Goal: Find specific page/section: Find specific page/section

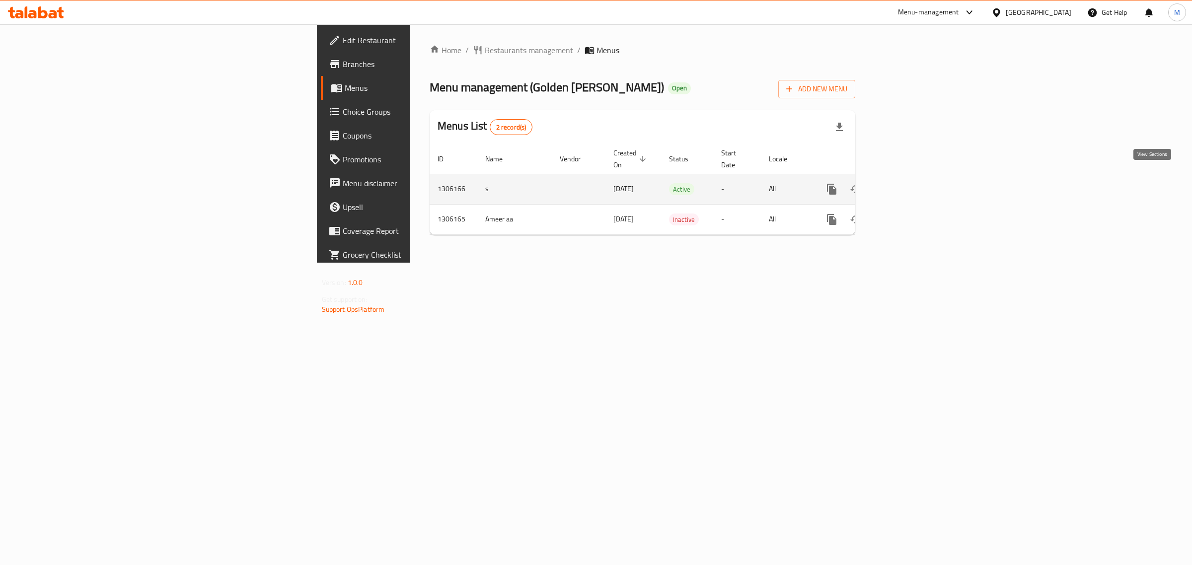
click at [910, 183] on icon "enhanced table" at bounding box center [904, 189] width 12 height 12
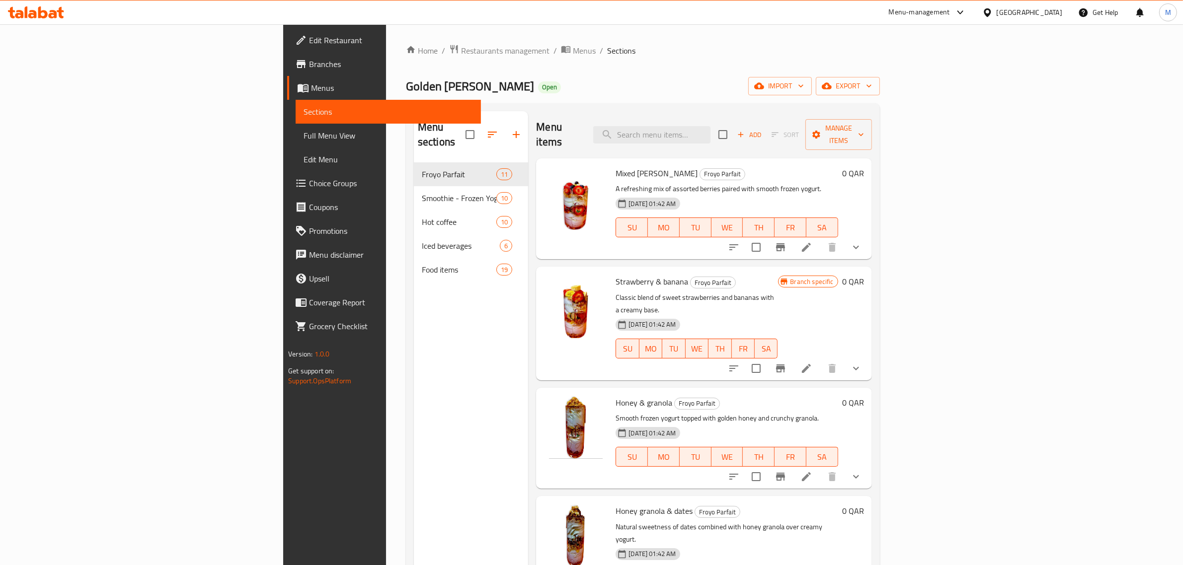
click at [311, 90] on span "Menus" at bounding box center [392, 88] width 162 height 12
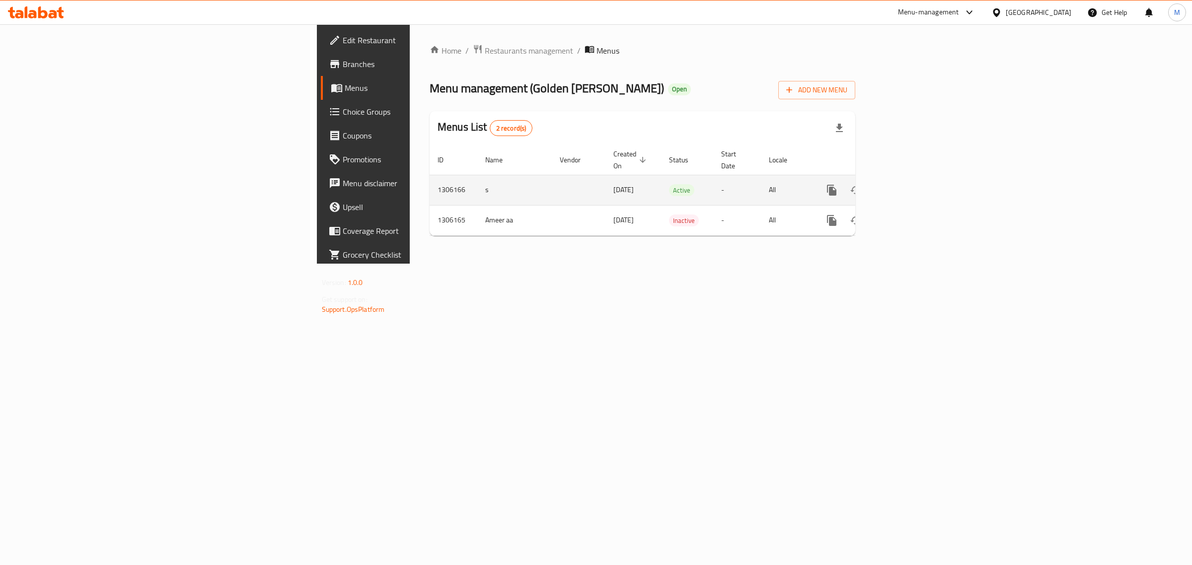
click at [908, 186] on icon "enhanced table" at bounding box center [903, 190] width 9 height 9
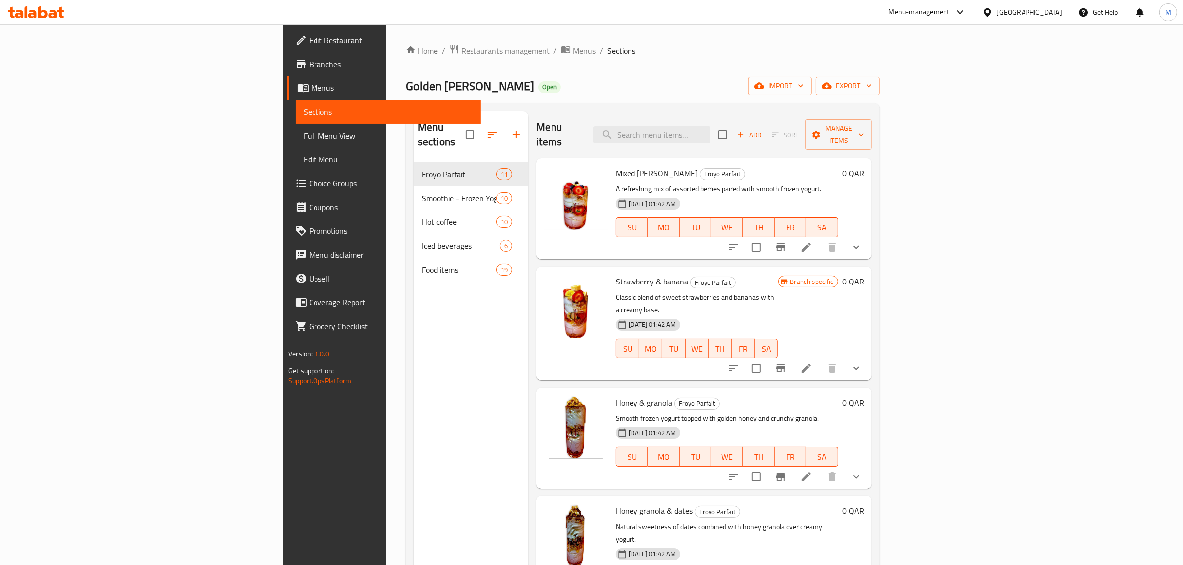
click at [1054, 13] on div "[GEOGRAPHIC_DATA]" at bounding box center [1030, 12] width 66 height 11
click at [955, 162] on div "[GEOGRAPHIC_DATA]" at bounding box center [987, 171] width 149 height 23
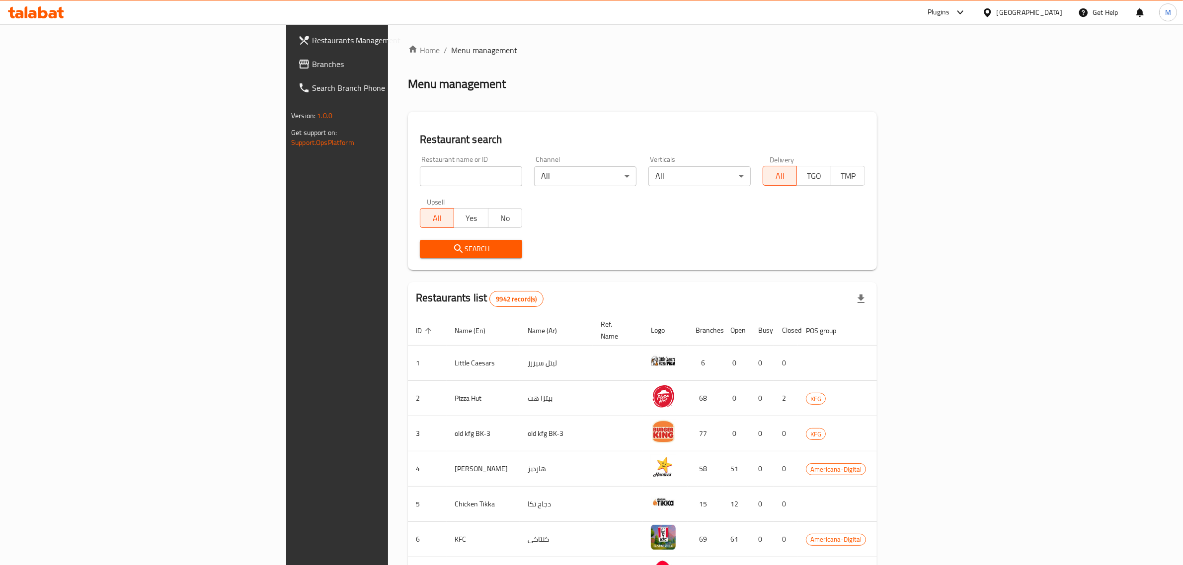
click at [1044, 11] on div "[GEOGRAPHIC_DATA]" at bounding box center [1030, 12] width 66 height 11
click at [940, 218] on div "[GEOGRAPHIC_DATA]" at bounding box center [987, 214] width 149 height 23
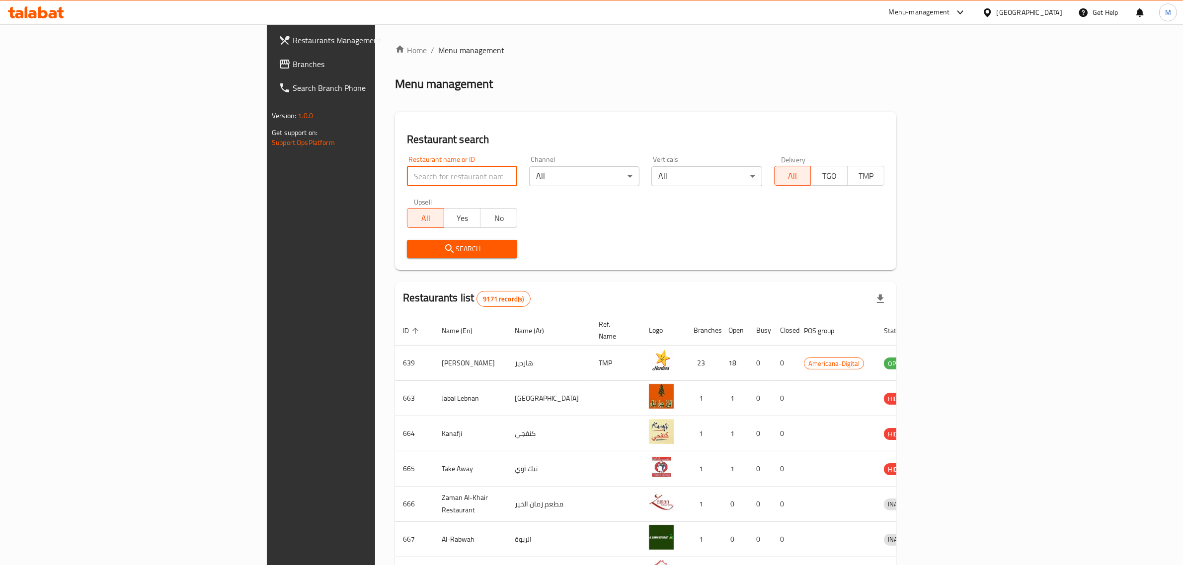
click at [407, 177] on input "search" at bounding box center [462, 176] width 110 height 20
paste input "763583"
type input "763583"
click at [271, 57] on link "Branches" at bounding box center [368, 64] width 194 height 24
